Goal: Transaction & Acquisition: Purchase product/service

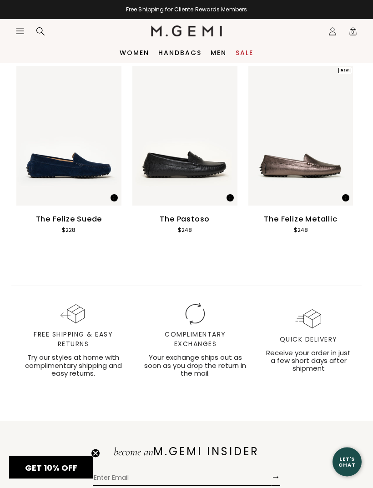
scroll to position [1399, 0]
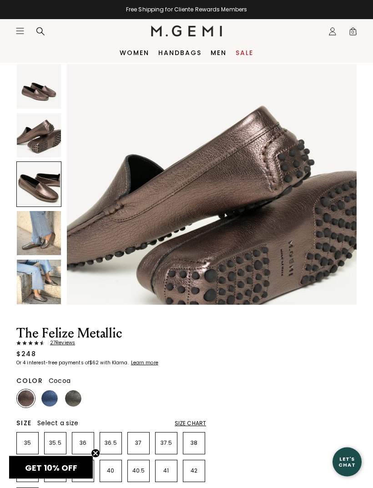
scroll to position [80, 0]
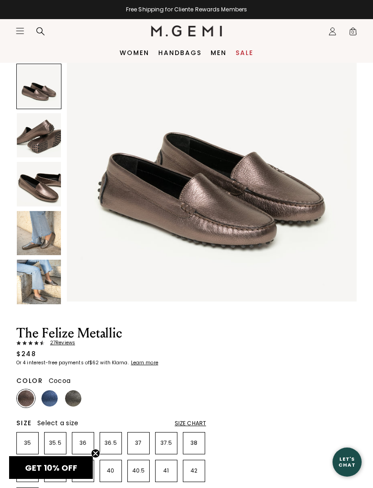
click at [44, 34] on icon at bounding box center [40, 31] width 8 height 8
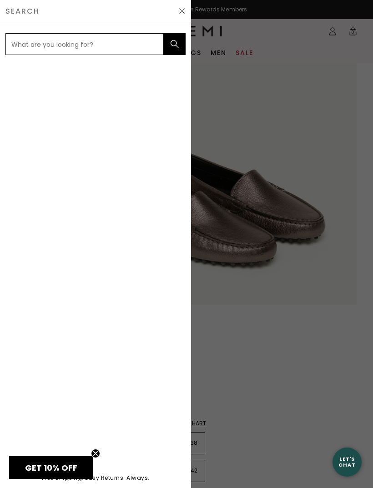
click at [69, 40] on input "text" at bounding box center [84, 44] width 158 height 22
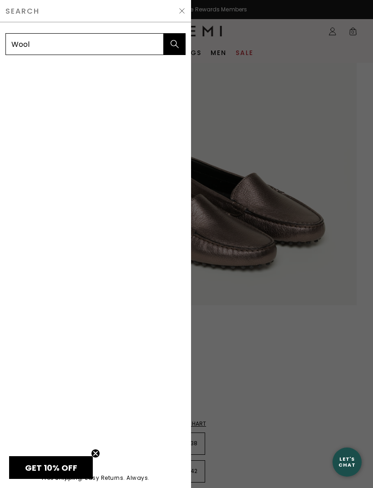
type input "Wool"
click at [175, 44] on button "submit" at bounding box center [175, 44] width 22 height 22
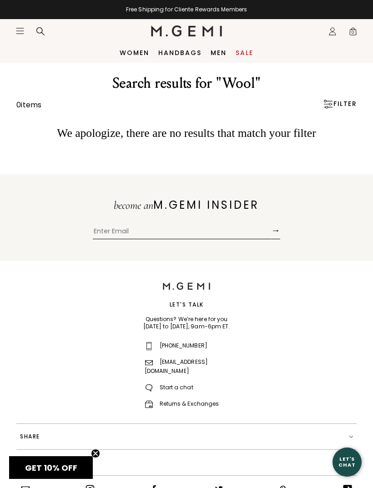
click at [23, 28] on icon "Open site menu" at bounding box center [19, 30] width 7 height 5
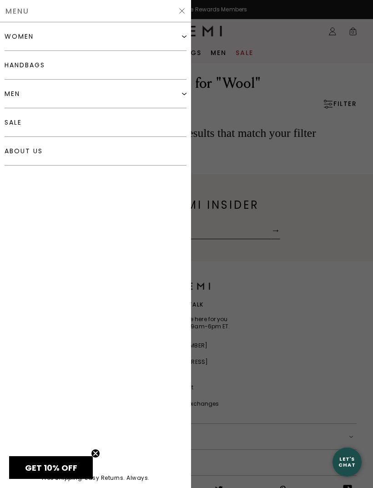
click at [183, 36] on img at bounding box center [184, 36] width 5 height 5
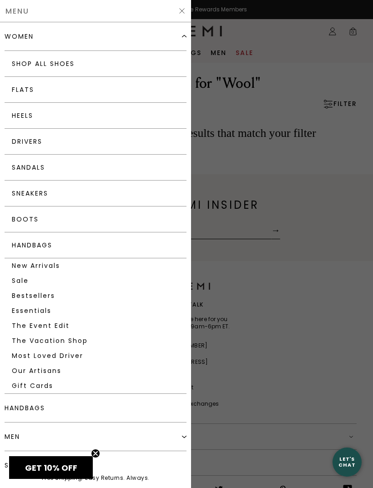
click at [27, 89] on link "Flats" at bounding box center [96, 90] width 182 height 26
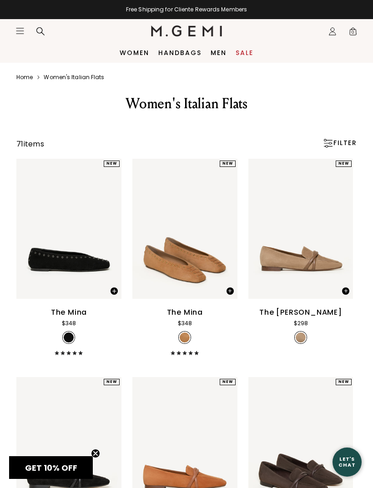
scroll to position [13, 0]
